Goal: Find specific page/section: Find specific page/section

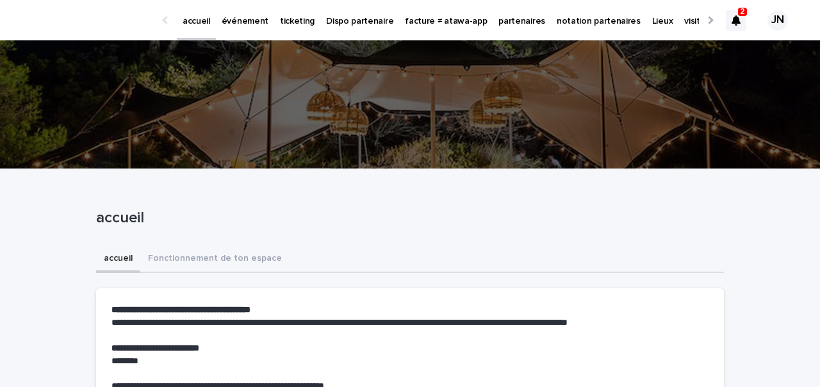
click at [252, 24] on p "événement" at bounding box center [245, 13] width 47 height 27
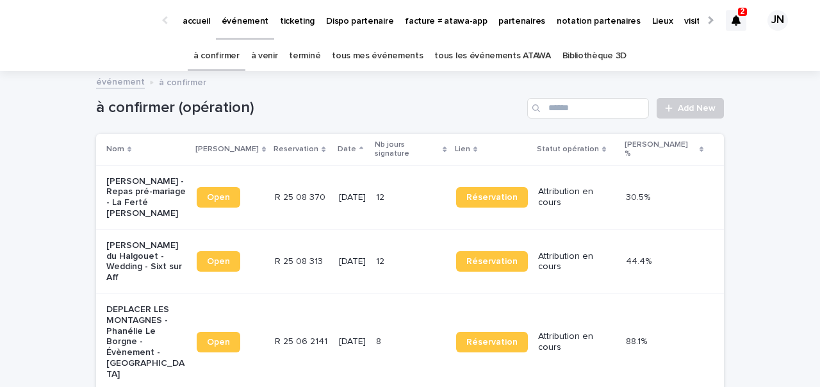
click at [381, 55] on link "tous mes événements" at bounding box center [377, 56] width 91 height 30
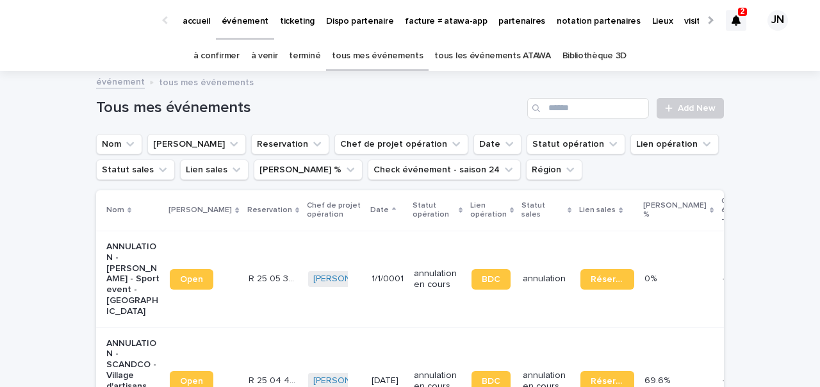
click at [479, 57] on link "tous les événements ATAWA" at bounding box center [492, 56] width 116 height 30
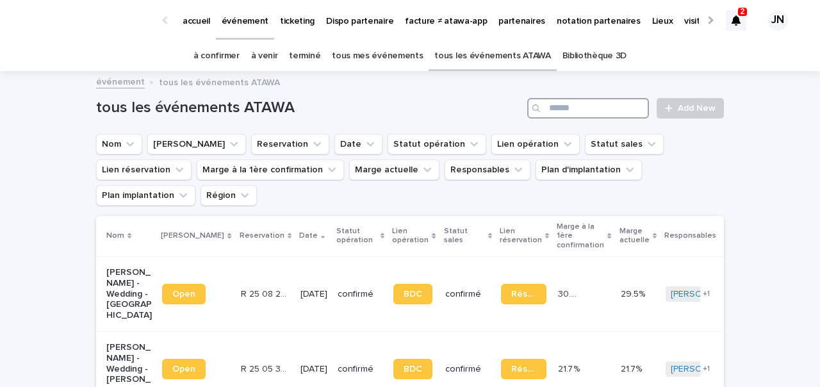
click at [574, 111] on input "Search" at bounding box center [588, 108] width 122 height 20
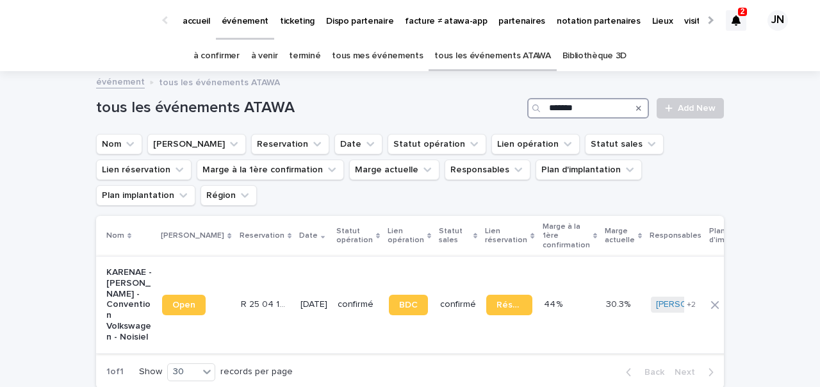
type input "*******"
click at [252, 294] on div "R 25 04 1420 R 25 04 1420" at bounding box center [265, 304] width 49 height 21
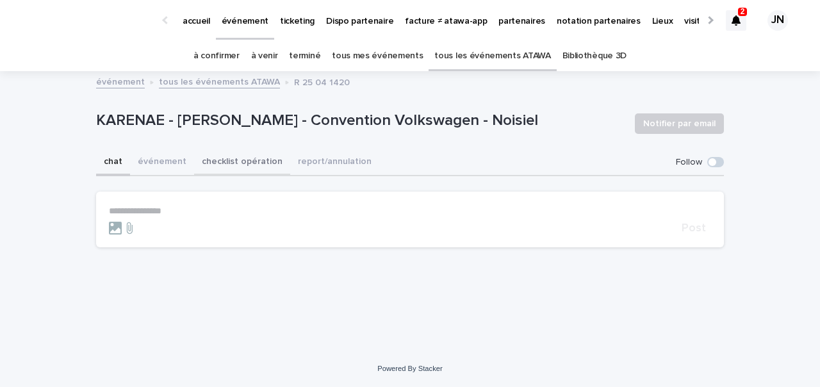
click at [238, 160] on button "checklist opération" at bounding box center [242, 162] width 96 height 27
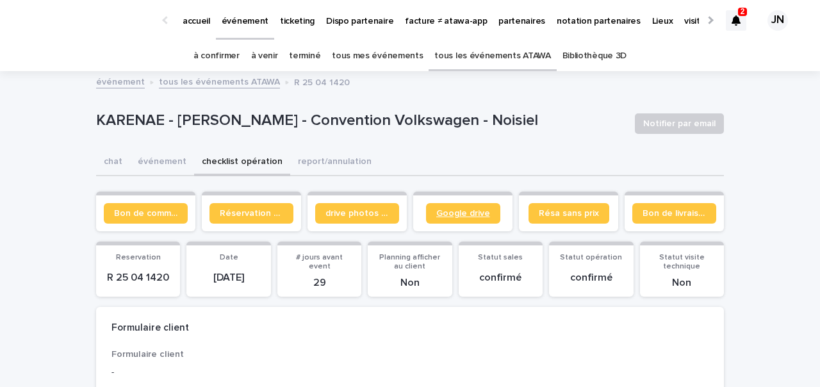
click at [455, 214] on span "Google drive" at bounding box center [463, 213] width 54 height 9
click at [498, 14] on p "partenaires" at bounding box center [521, 13] width 47 height 27
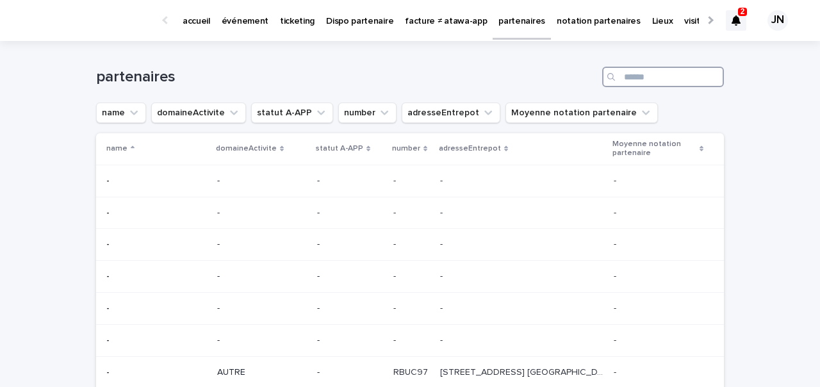
click at [638, 81] on input "Search" at bounding box center [663, 77] width 122 height 20
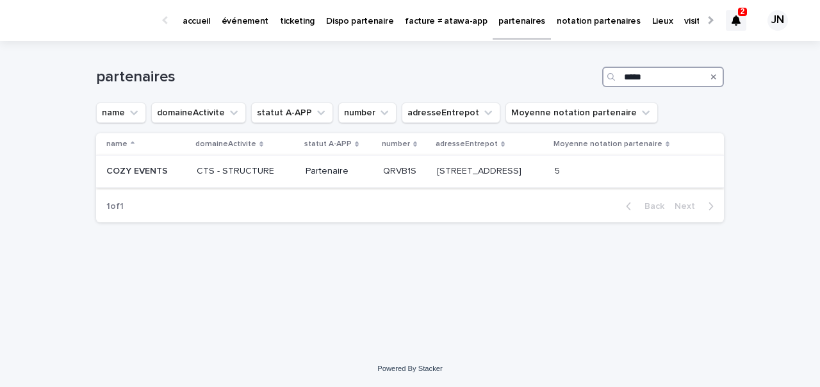
type input "****"
click at [486, 156] on td "[STREET_ADDRESS]-d'Anjou [STREET_ADDRESS]" at bounding box center [491, 172] width 118 height 32
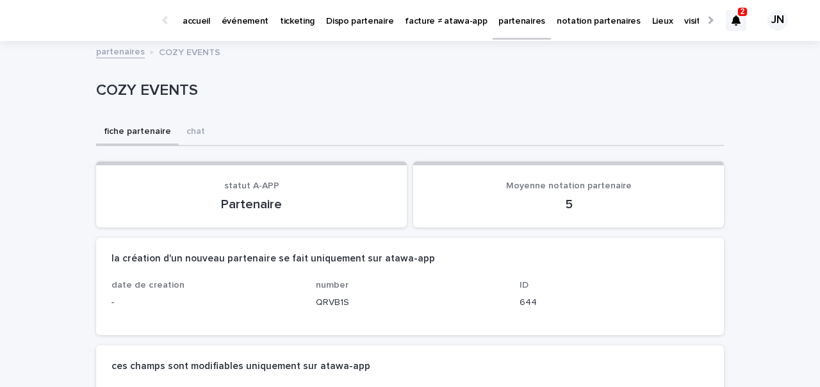
click at [593, 99] on p "COZY EVENTS" at bounding box center [407, 90] width 622 height 19
click at [222, 22] on p "événement" at bounding box center [245, 13] width 47 height 27
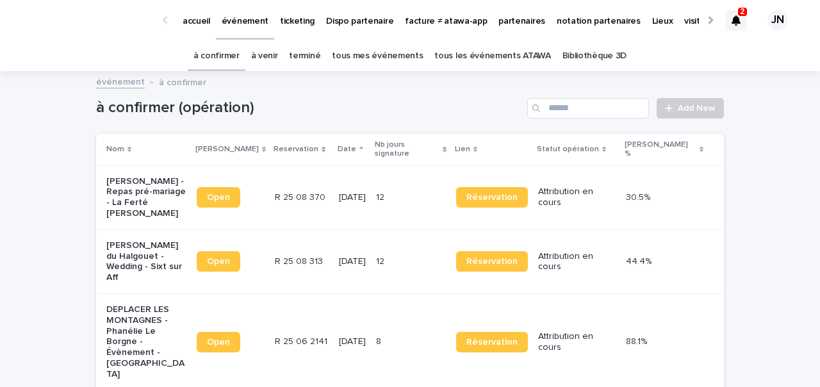
click at [302, 198] on td "R 25 08 370 R 25 08 370" at bounding box center [302, 197] width 64 height 64
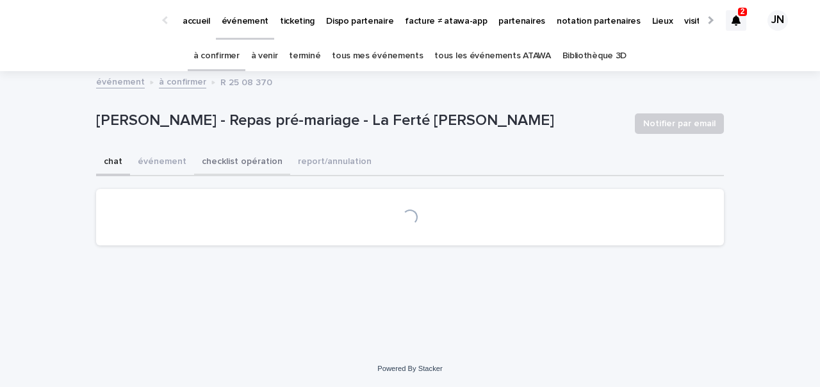
click at [256, 168] on button "checklist opération" at bounding box center [242, 162] width 96 height 27
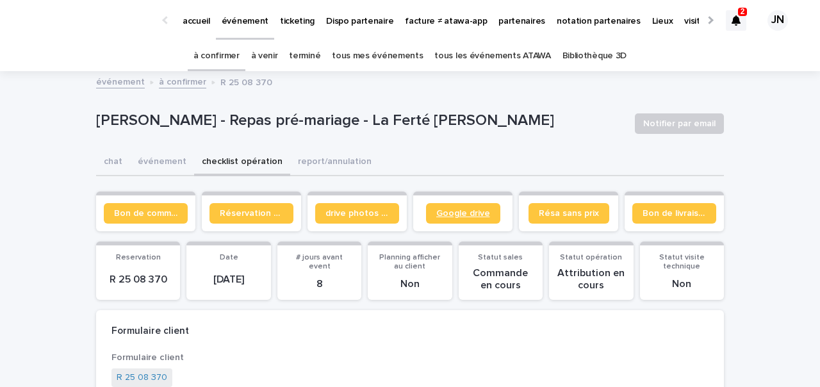
click at [433, 211] on link "Google drive" at bounding box center [463, 213] width 74 height 20
